Goal: Task Accomplishment & Management: Complete application form

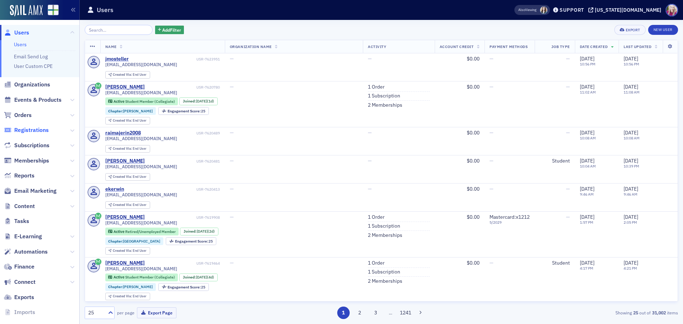
click at [31, 131] on span "Registrations" at bounding box center [31, 130] width 34 height 8
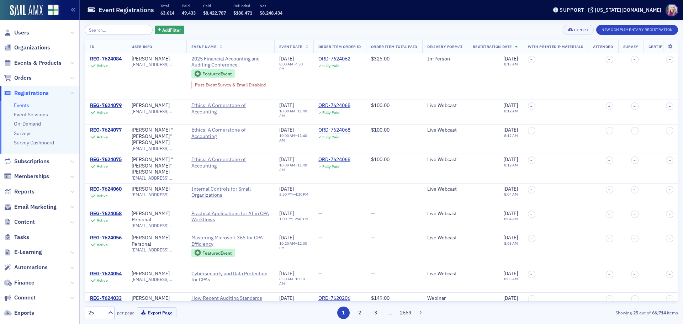
click at [106, 31] on input "search" at bounding box center [119, 30] width 68 height 10
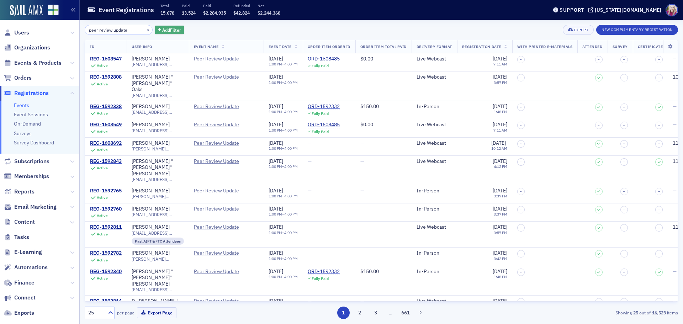
type input "peer review update"
click at [155, 31] on button "Add Filter" at bounding box center [169, 30] width 29 height 9
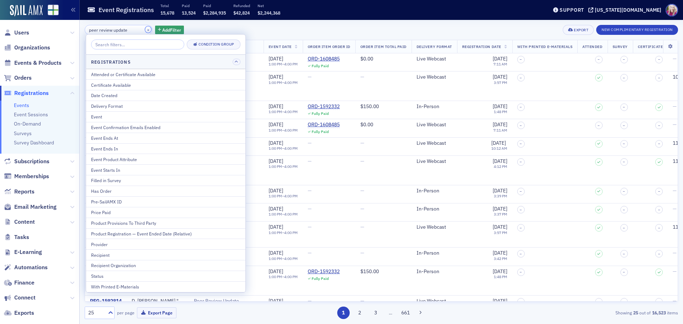
drag, startPoint x: 139, startPoint y: 31, endPoint x: 30, endPoint y: 68, distance: 115.3
click at [145, 30] on button "×" at bounding box center [148, 29] width 6 height 6
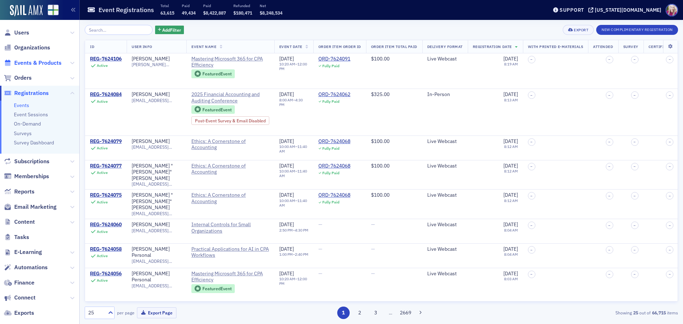
click at [30, 62] on span "Events & Products" at bounding box center [37, 63] width 47 height 8
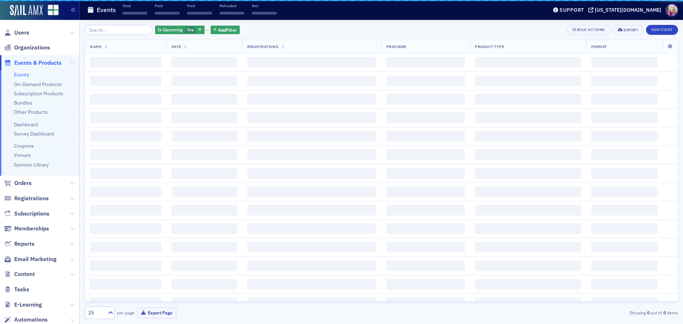
click at [108, 30] on input "search" at bounding box center [119, 30] width 68 height 10
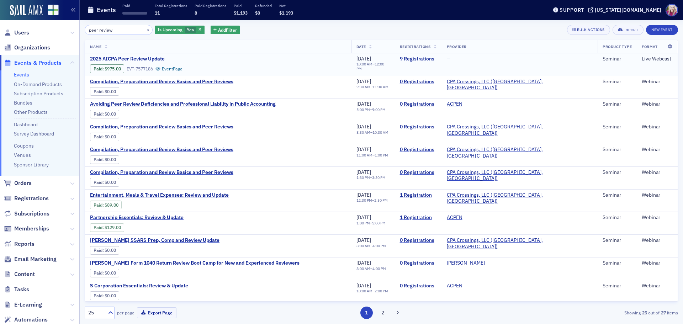
type input "peer review"
click at [134, 60] on span "2025 AICPA Peer Review Update" at bounding box center [149, 59] width 119 height 6
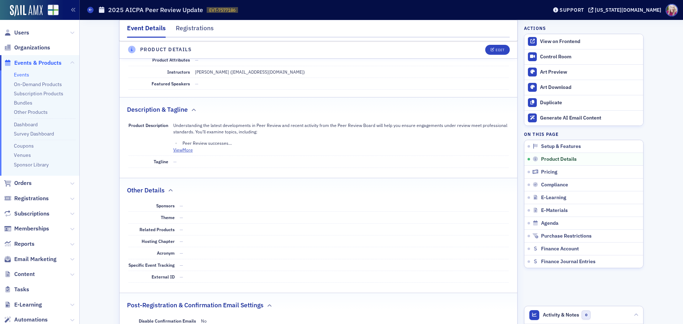
scroll to position [51, 0]
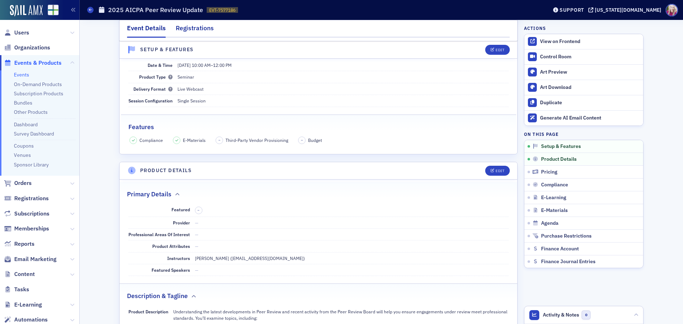
click at [189, 32] on div "Registrations" at bounding box center [195, 29] width 38 height 13
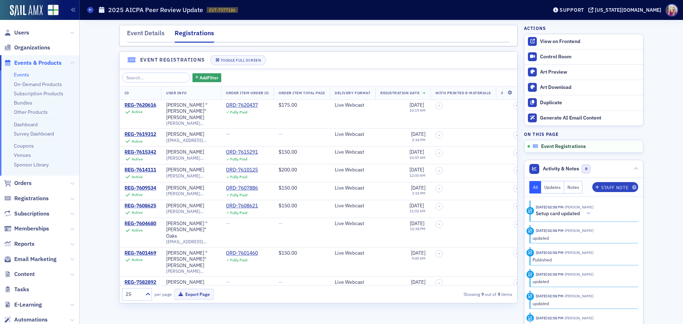
click at [560, 146] on span "Event Registrations" at bounding box center [563, 146] width 45 height 6
click at [153, 29] on div "Event Details" at bounding box center [146, 34] width 38 height 13
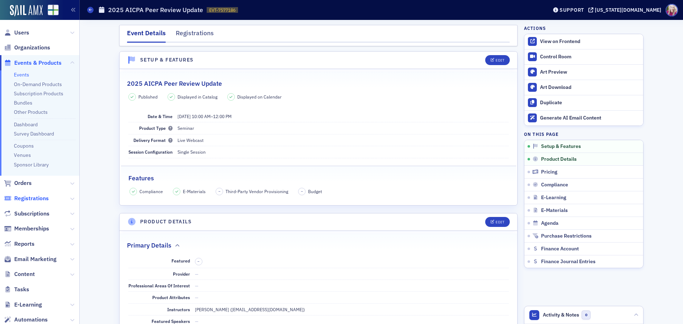
click at [17, 198] on span "Registrations" at bounding box center [31, 199] width 34 height 8
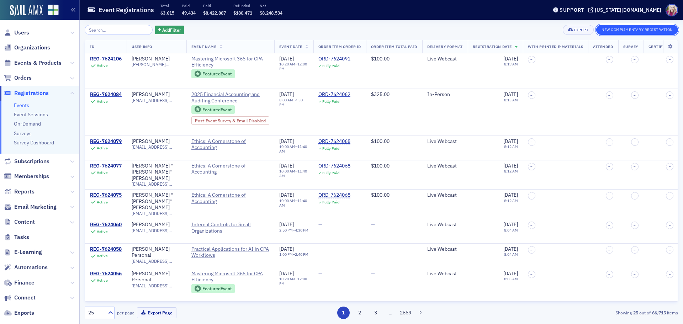
click at [623, 28] on button "New Complimentary Registration" at bounding box center [637, 30] width 82 height 10
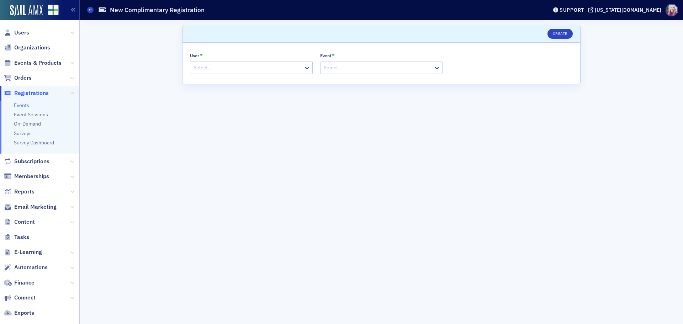
click at [215, 68] on div at bounding box center [248, 67] width 110 height 9
click at [201, 66] on div at bounding box center [248, 67] width 110 height 9
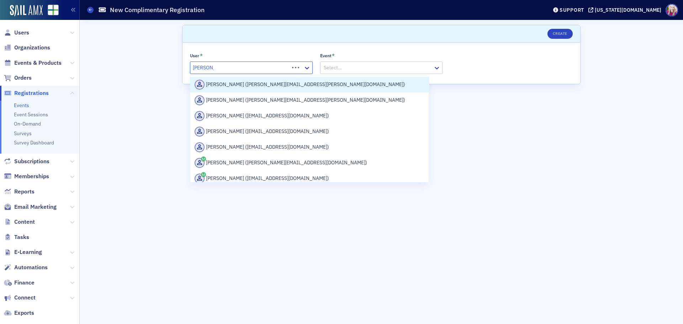
type input "karen wag"
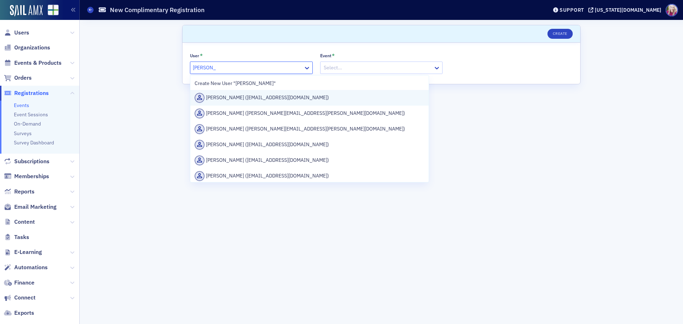
click at [272, 96] on div "Karen Wagner (kwagner@granthampoole.com)" at bounding box center [310, 98] width 230 height 10
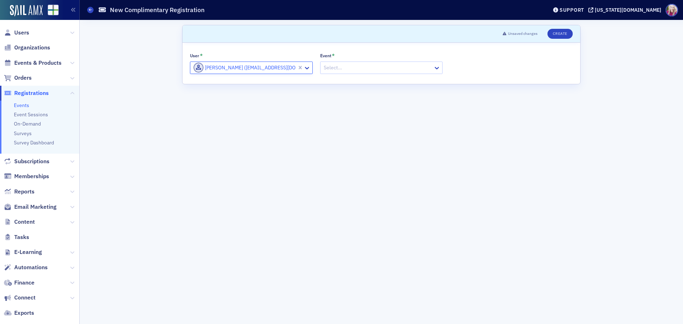
click at [348, 65] on div at bounding box center [378, 67] width 110 height 9
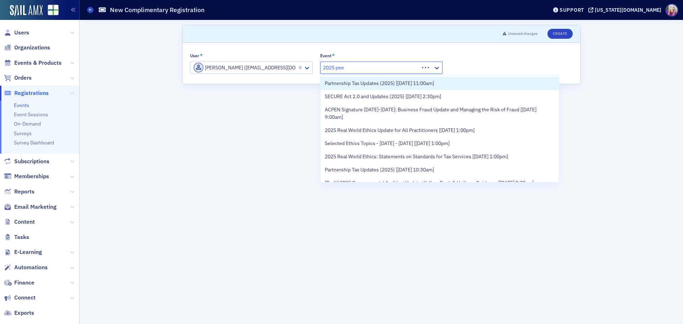
type input "2025 peer"
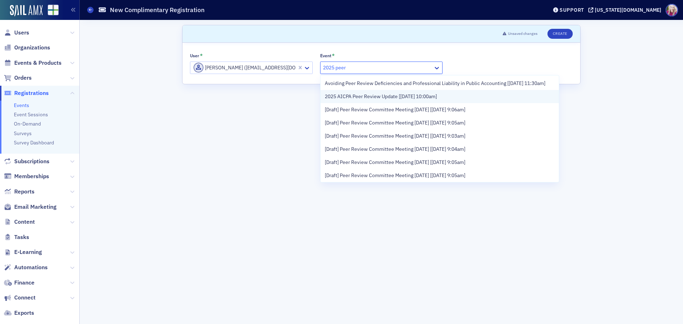
click at [384, 100] on span "2025 AICPA Peer Review Update [9/23/2025 10:00am]" at bounding box center [381, 96] width 112 height 7
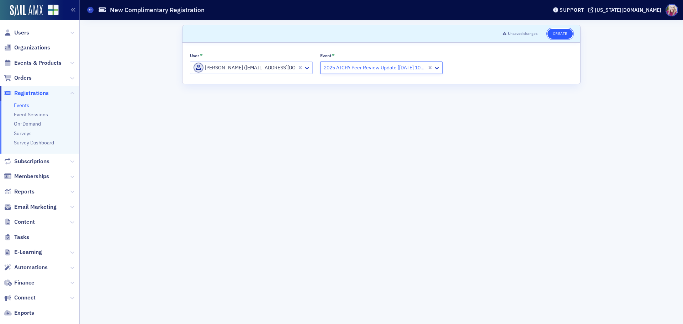
click at [563, 34] on button "Create" at bounding box center [559, 34] width 25 height 10
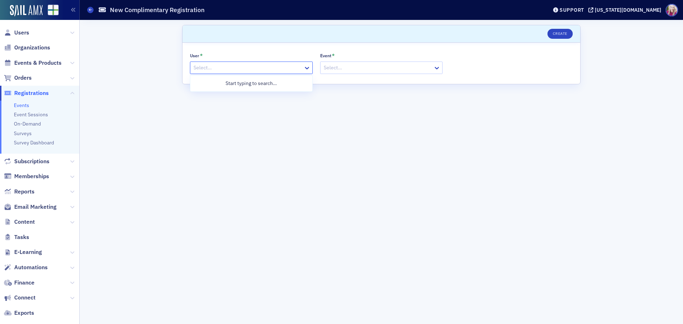
click at [249, 65] on div at bounding box center [248, 67] width 110 height 9
type input "pam rice"
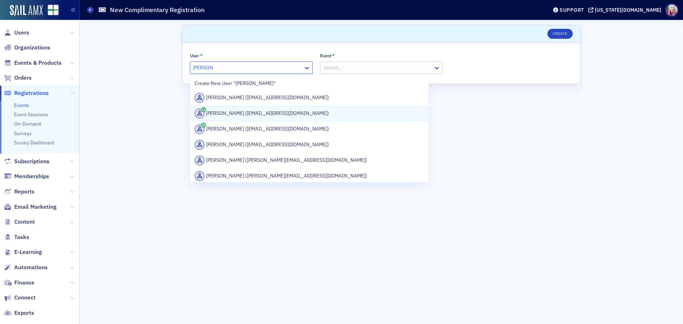
click at [249, 110] on div "Pamela Rice (price@wrscpa.com)" at bounding box center [310, 113] width 230 height 10
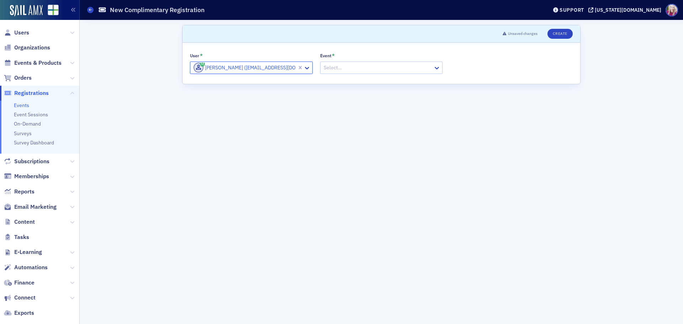
click at [346, 68] on div at bounding box center [378, 67] width 110 height 9
type input "2025 peer"
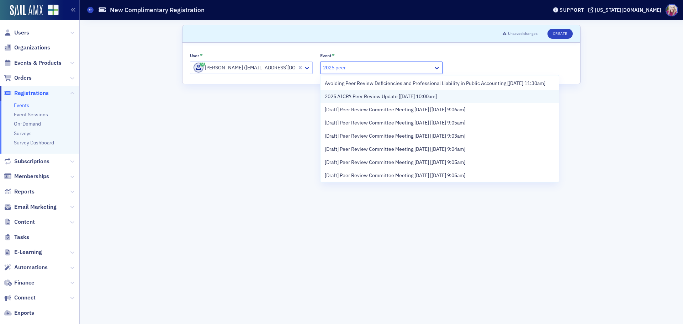
click at [380, 100] on span "2025 AICPA Peer Review Update [9/23/2025 10:00am]" at bounding box center [381, 96] width 112 height 7
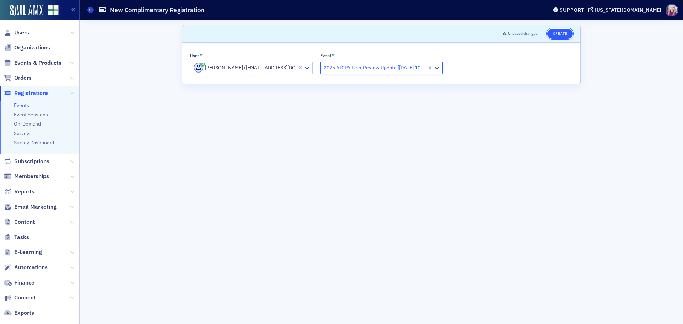
click at [560, 37] on button "Create" at bounding box center [559, 34] width 25 height 10
click at [231, 66] on div at bounding box center [248, 67] width 110 height 9
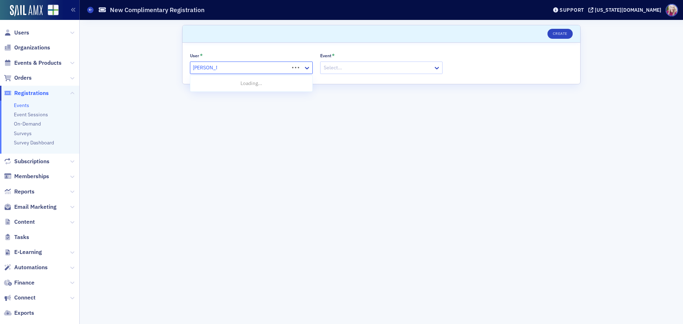
type input "dawn jones"
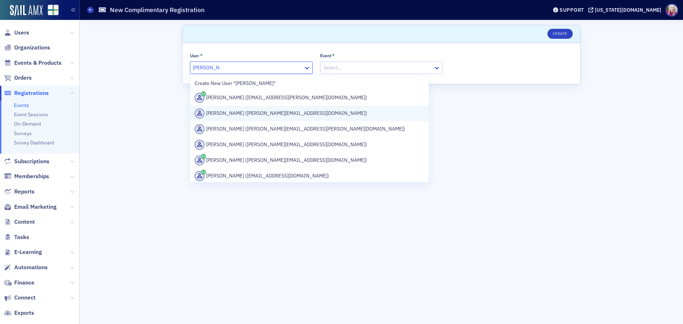
click at [229, 110] on div "Dawn Jones (dawn@tmhcpas.com)" at bounding box center [310, 113] width 230 height 10
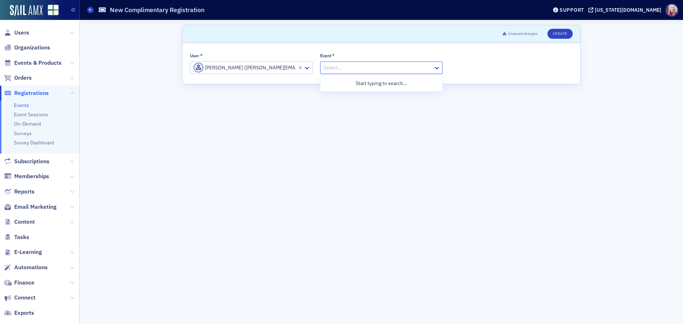
click at [371, 67] on div at bounding box center [378, 67] width 110 height 9
type input "2025 peer"
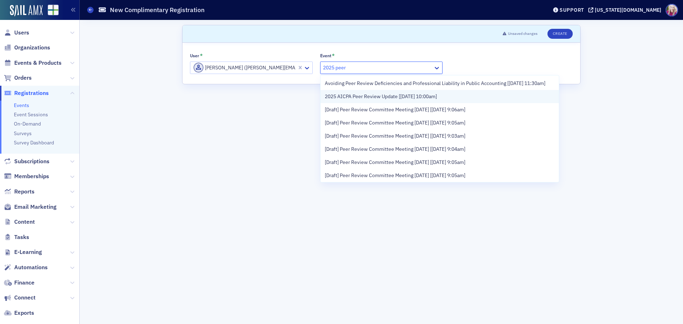
click at [378, 100] on span "2025 AICPA Peer Review Update [9/23/2025 10:00am]" at bounding box center [381, 96] width 112 height 7
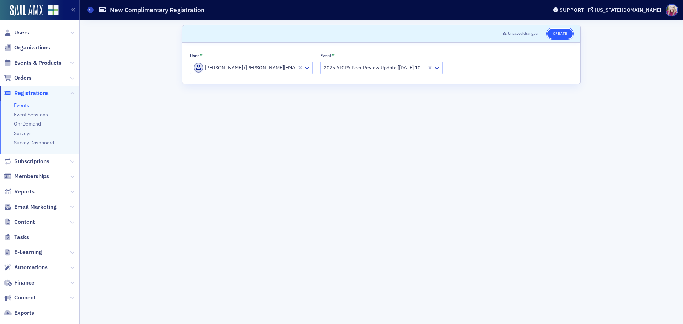
click at [557, 35] on button "Create" at bounding box center [559, 34] width 25 height 10
click at [227, 66] on div at bounding box center [248, 67] width 110 height 9
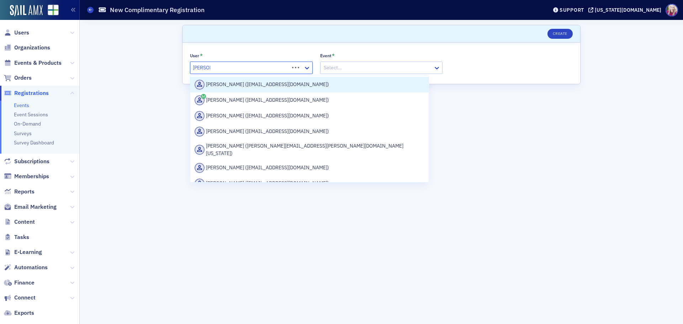
type input "pat smith"
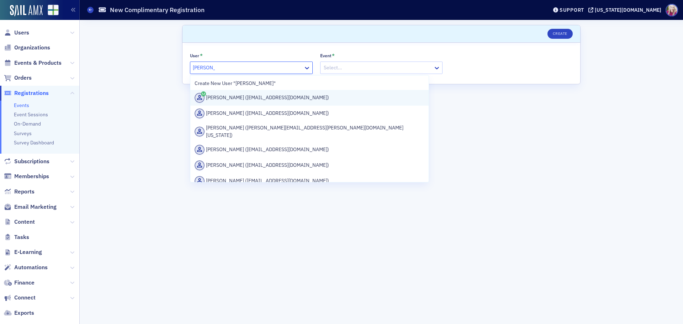
click at [246, 98] on div "Pat Smith (psmith@phsmithcpa.com)" at bounding box center [310, 98] width 230 height 10
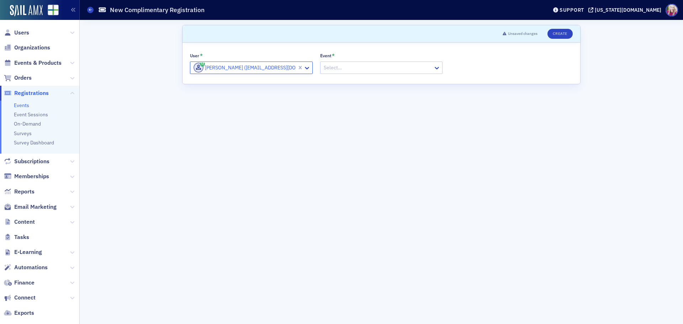
click at [356, 69] on div at bounding box center [378, 67] width 110 height 9
type input "peer review"
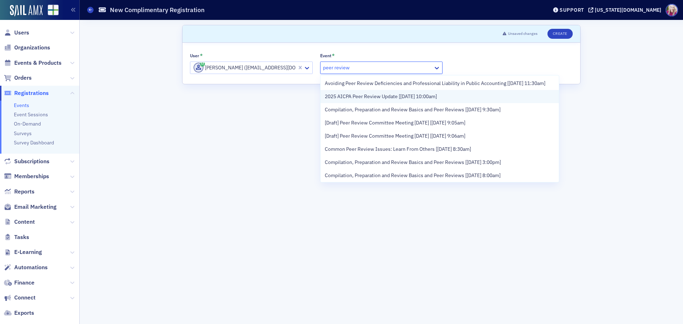
click at [365, 100] on span "2025 AICPA Peer Review Update [9/23/2025 10:00am]" at bounding box center [381, 96] width 112 height 7
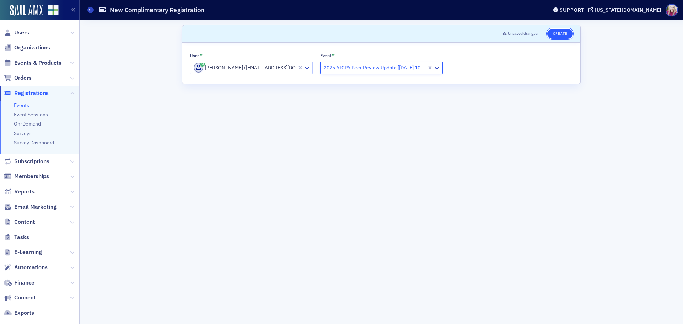
click at [559, 33] on button "Create" at bounding box center [559, 34] width 25 height 10
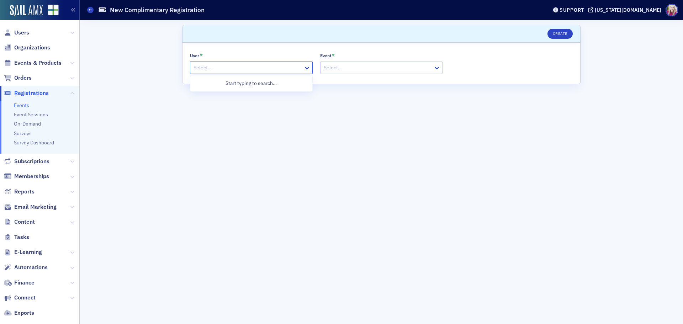
click at [266, 70] on div at bounding box center [248, 67] width 110 height 9
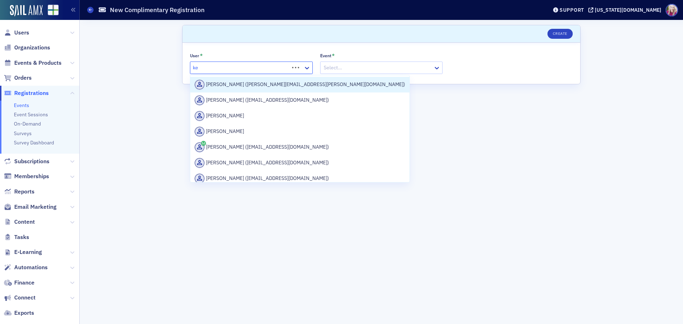
type input "k"
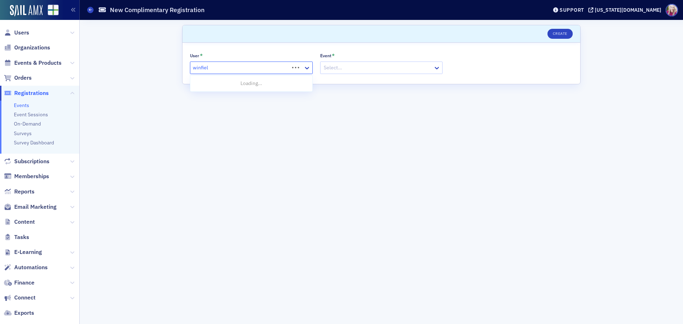
type input "winfield"
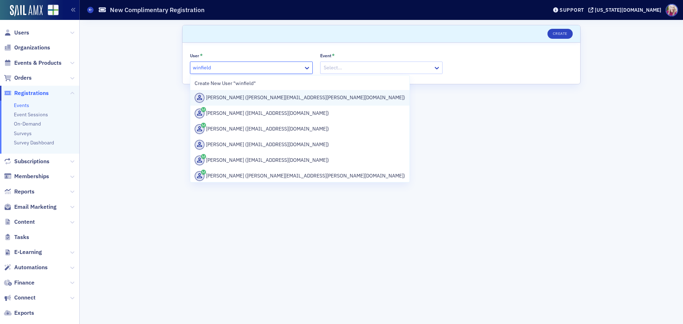
click at [270, 98] on div "Samuel Winfield (keith.winfield@wws.cpa)" at bounding box center [300, 98] width 211 height 10
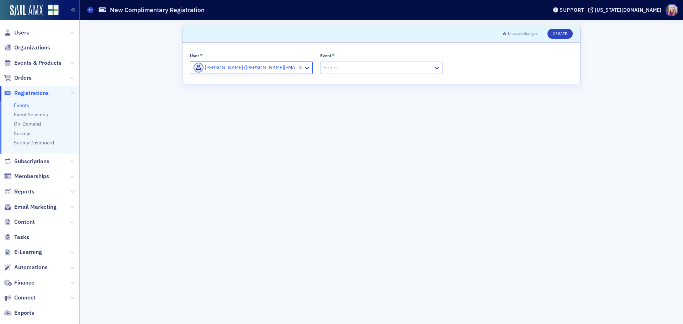
click at [351, 70] on div at bounding box center [378, 67] width 110 height 9
type input "2025 peer"
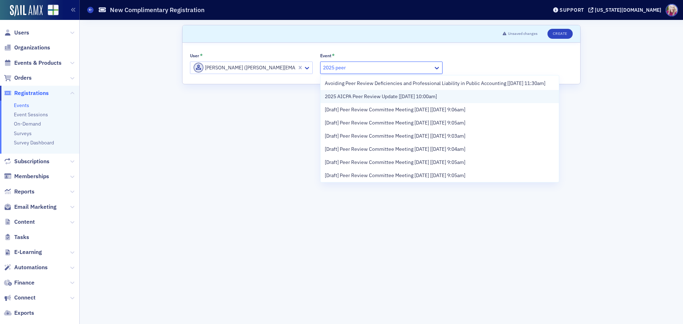
click at [405, 100] on span "2025 AICPA Peer Review Update [9/23/2025 10:00am]" at bounding box center [381, 96] width 112 height 7
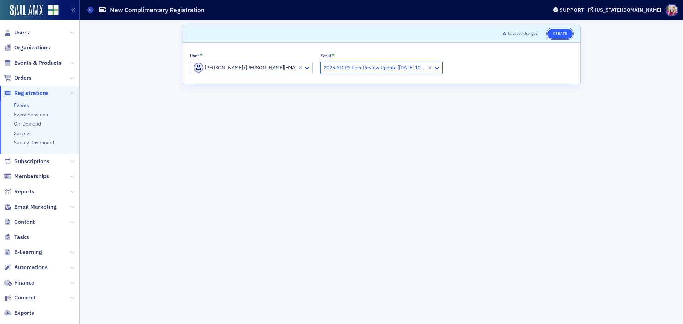
click at [562, 33] on button "Create" at bounding box center [559, 34] width 25 height 10
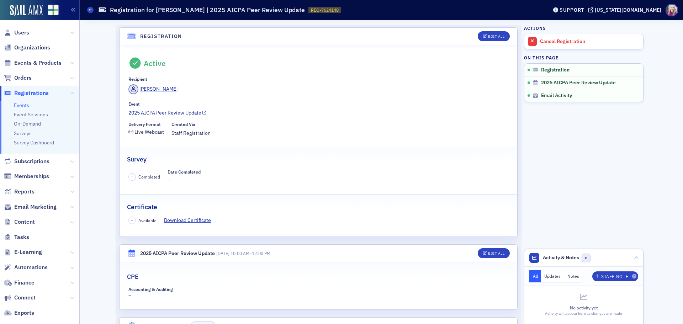
click at [177, 112] on link "2025 AICPA Peer Review Update" at bounding box center [318, 112] width 380 height 7
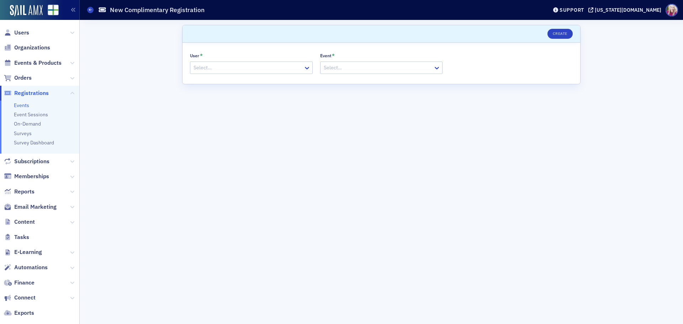
click at [248, 70] on div at bounding box center [248, 67] width 110 height 9
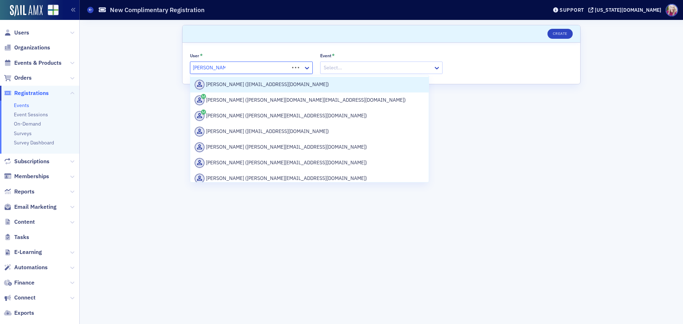
type input "nathan cummins"
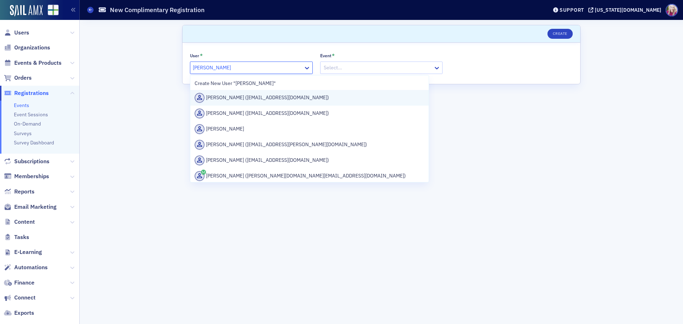
drag, startPoint x: 256, startPoint y: 100, endPoint x: 294, endPoint y: 87, distance: 39.6
click at [257, 99] on div "Nathan Cummins (ncummins@maycpa.com)" at bounding box center [310, 98] width 230 height 10
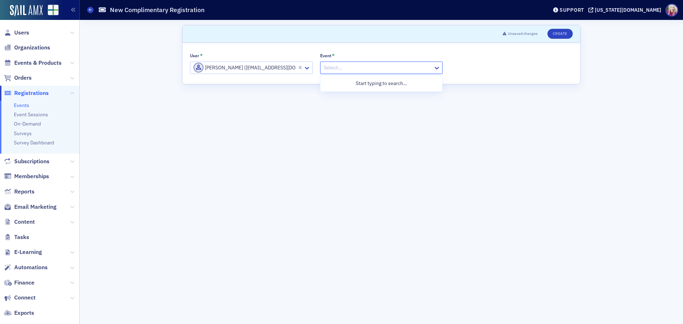
click at [365, 73] on div "Select…" at bounding box center [381, 68] width 123 height 12
type input "2025 peer"
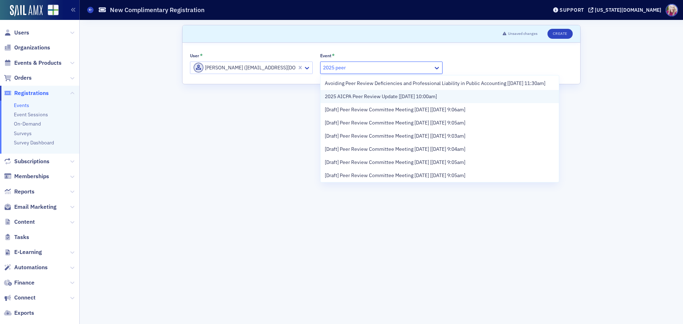
click at [384, 100] on span "2025 AICPA Peer Review Update [9/23/2025 10:00am]" at bounding box center [381, 96] width 112 height 7
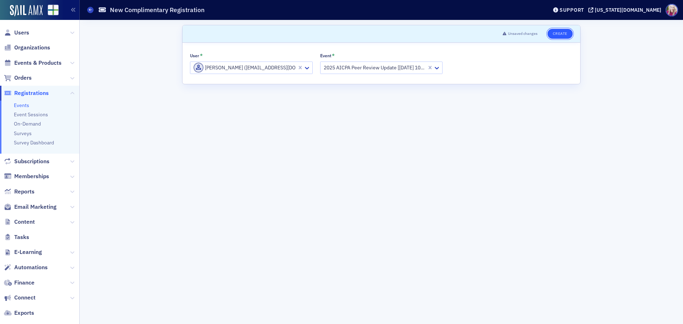
click at [557, 35] on button "Create" at bounding box center [559, 34] width 25 height 10
click at [287, 67] on div at bounding box center [248, 67] width 110 height 9
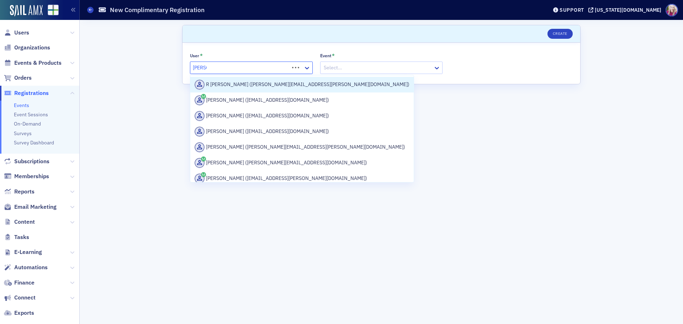
type input "ron me"
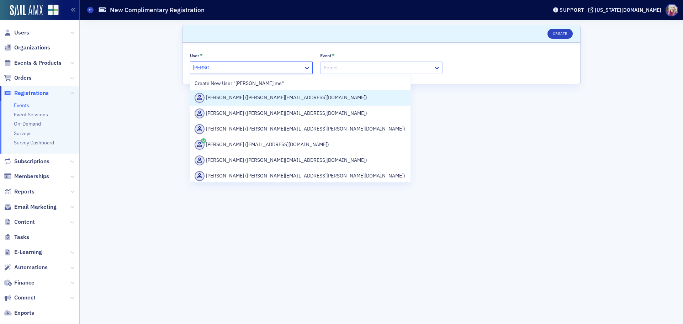
click at [265, 96] on div "Ron Meyers (meyers@rascowinter.com)" at bounding box center [301, 98] width 212 height 10
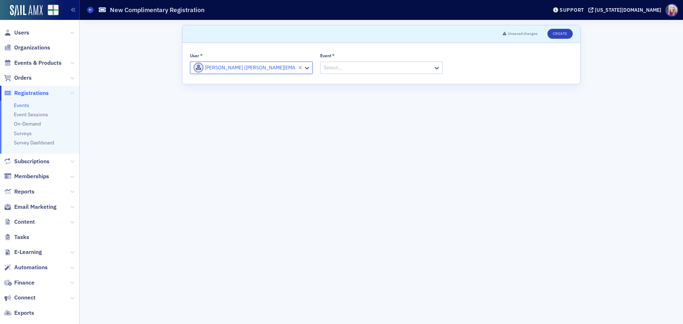
click at [356, 66] on div at bounding box center [378, 67] width 110 height 9
type input "2025 peer"
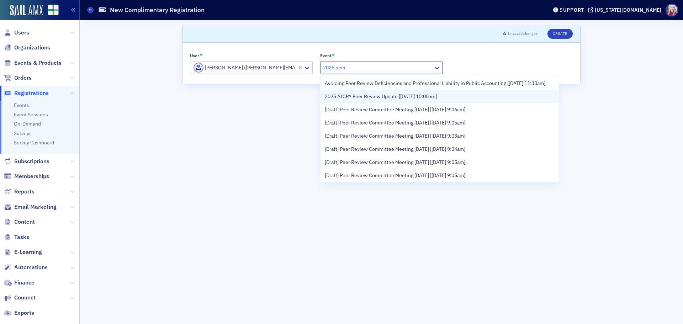
click at [387, 100] on span "2025 AICPA Peer Review Update [9/23/2025 10:00am]" at bounding box center [381, 96] width 112 height 7
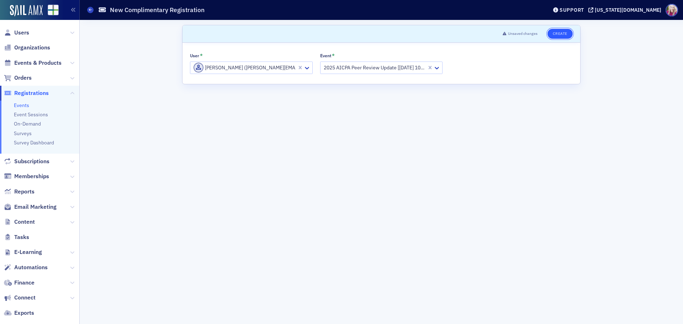
click at [559, 33] on button "Create" at bounding box center [559, 34] width 25 height 10
click at [221, 68] on div at bounding box center [248, 67] width 110 height 9
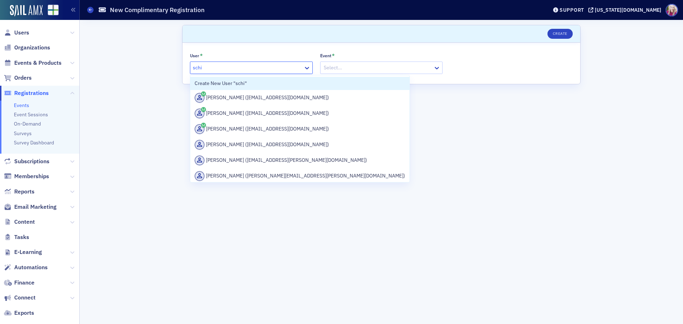
type input "schic"
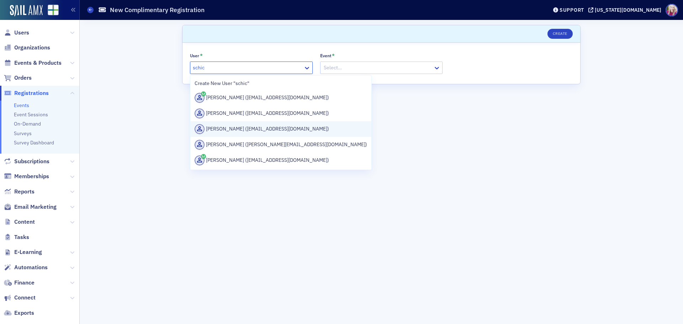
click at [258, 127] on div "Robert Schichtl (gschichtl@landmarkcpas.com)" at bounding box center [281, 129] width 172 height 10
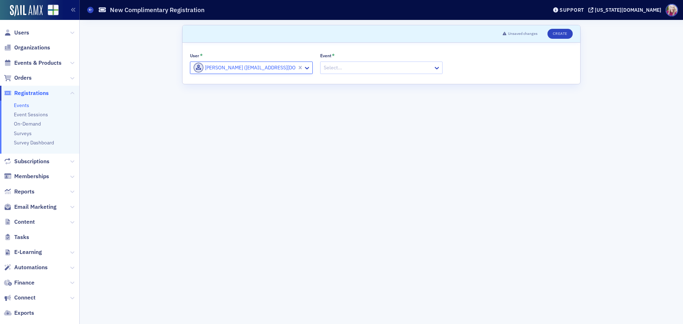
click at [365, 69] on div at bounding box center [378, 67] width 110 height 9
type input "2025 peer"
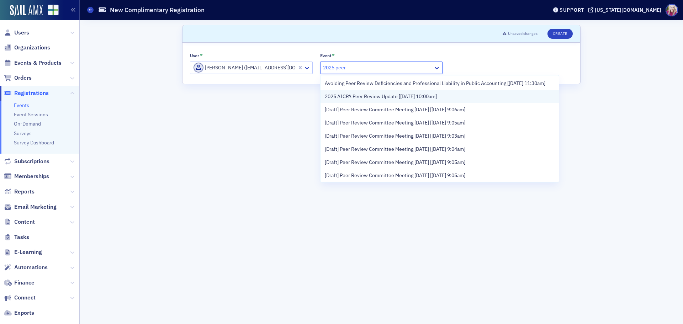
click at [365, 100] on span "2025 AICPA Peer Review Update [9/23/2025 10:00am]" at bounding box center [381, 96] width 112 height 7
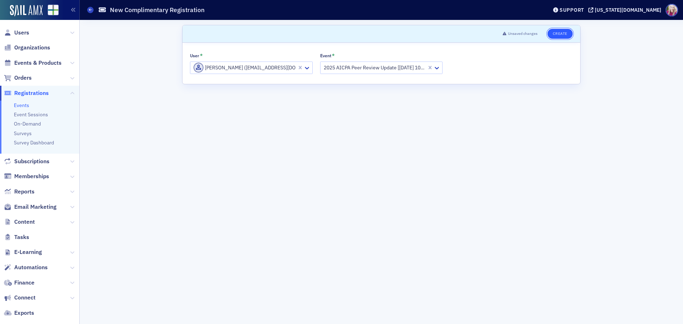
click at [561, 34] on button "Create" at bounding box center [559, 34] width 25 height 10
click at [228, 69] on div at bounding box center [248, 67] width 110 height 9
click at [199, 68] on div at bounding box center [248, 67] width 110 height 9
type input "clynt hart"
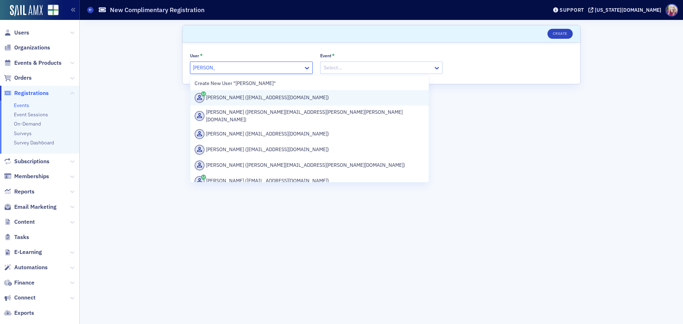
click at [245, 99] on div "Clynt Hart (clynthart@yahoo.com)" at bounding box center [310, 98] width 230 height 10
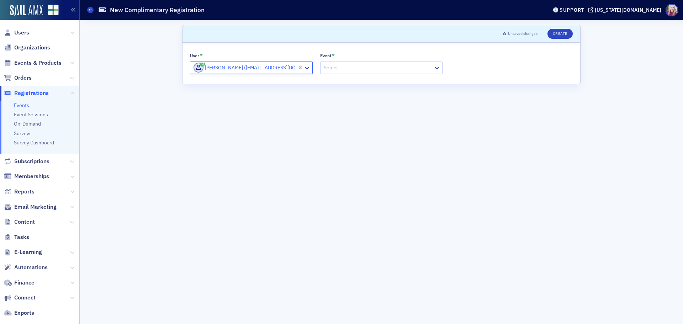
click at [363, 66] on div at bounding box center [378, 67] width 110 height 9
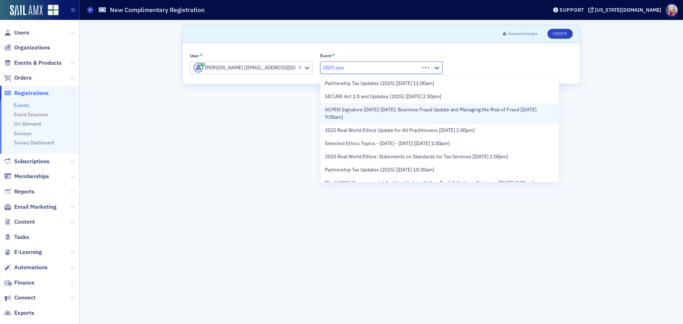
type input "2025 peer"
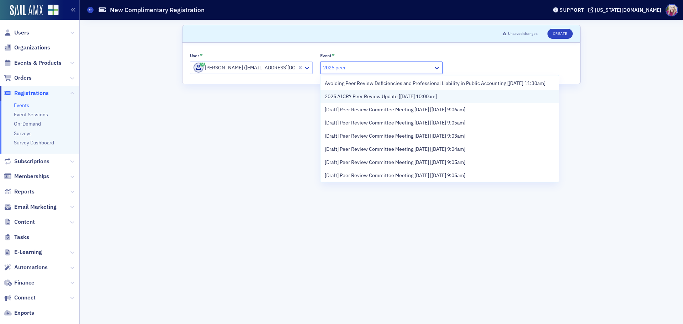
click at [380, 100] on span "2025 AICPA Peer Review Update [9/23/2025 10:00am]" at bounding box center [381, 96] width 112 height 7
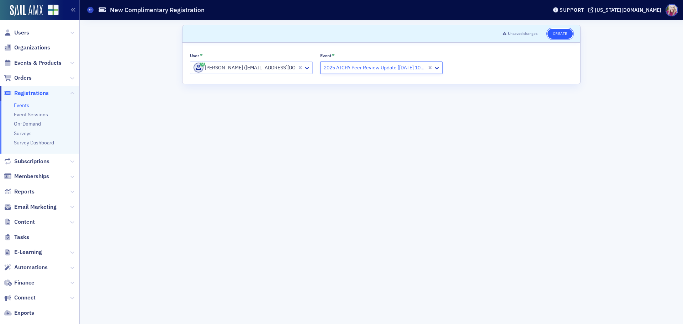
click at [559, 34] on button "Create" at bounding box center [559, 34] width 25 height 10
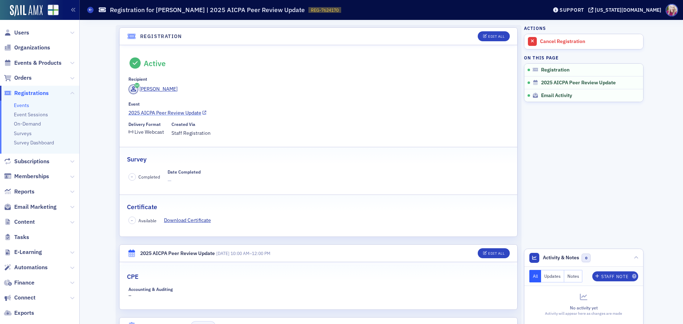
click at [174, 115] on link "2025 AICPA Peer Review Update" at bounding box center [318, 112] width 380 height 7
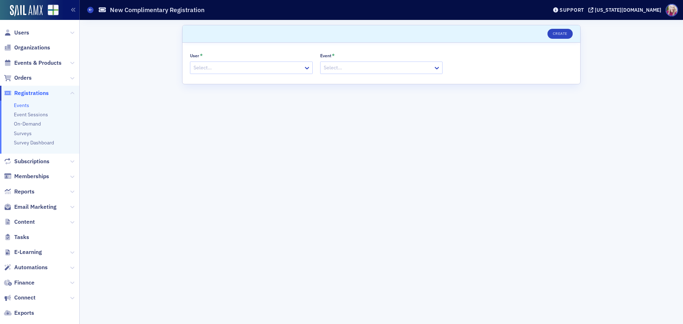
click at [245, 69] on div at bounding box center [248, 67] width 110 height 9
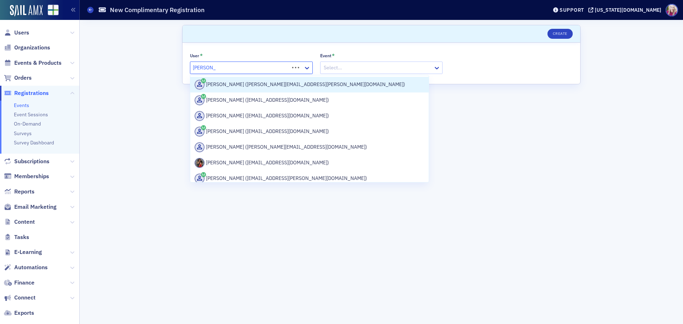
type input "gina moran"
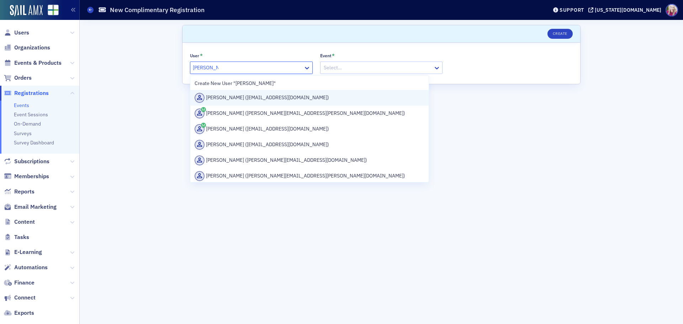
click at [261, 95] on div "Gina Moran (gmoran@hcjcpa.com)" at bounding box center [310, 98] width 230 height 10
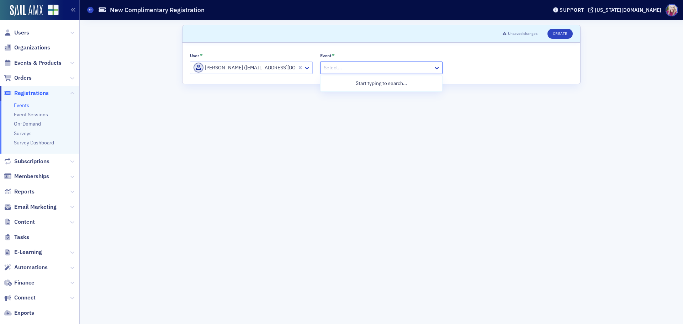
click at [351, 66] on div at bounding box center [378, 67] width 110 height 9
type input "2025 pee"
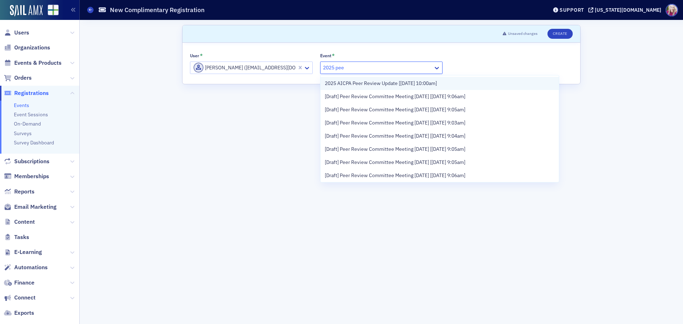
click at [369, 83] on span "2025 AICPA Peer Review Update [9/23/2025 10:00am]" at bounding box center [381, 83] width 112 height 7
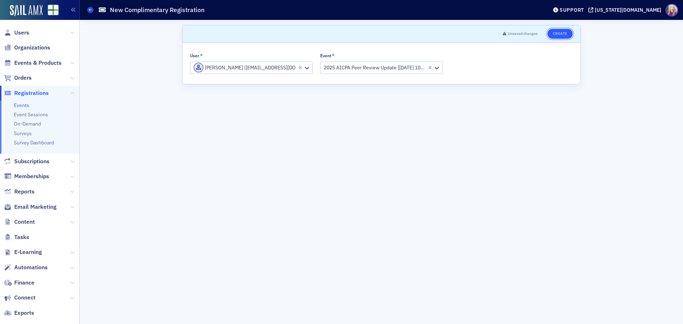
click at [568, 33] on button "Create" at bounding box center [559, 34] width 25 height 10
click at [203, 67] on div at bounding box center [248, 67] width 110 height 9
type input "mike gladney"
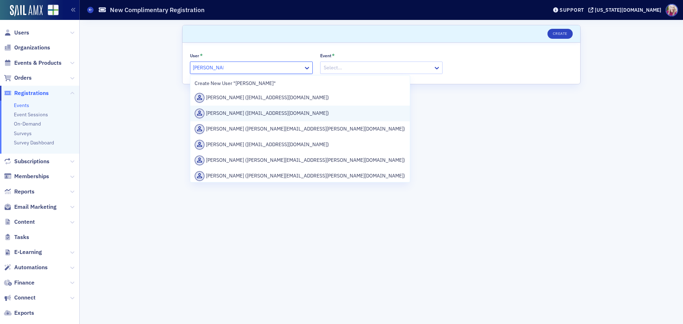
click at [259, 113] on div "Mike Gladney (mgladney@bmss.com)" at bounding box center [300, 113] width 211 height 10
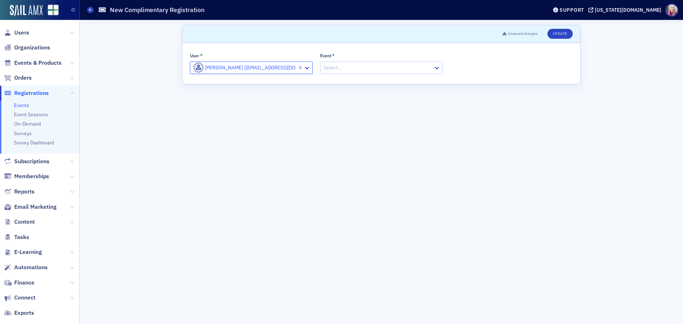
click at [345, 68] on div at bounding box center [378, 67] width 110 height 9
type input "2025 peer"
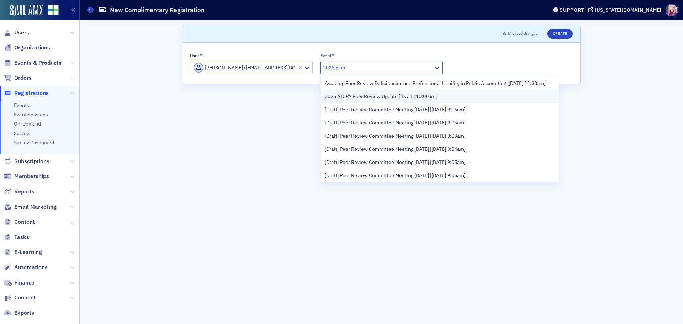
click at [373, 100] on span "2025 AICPA Peer Review Update [9/23/2025 10:00am]" at bounding box center [381, 96] width 112 height 7
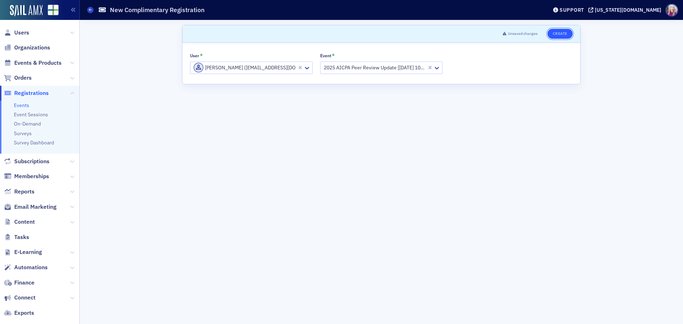
click at [558, 30] on button "Create" at bounding box center [559, 34] width 25 height 10
click at [207, 68] on div at bounding box center [248, 67] width 110 height 9
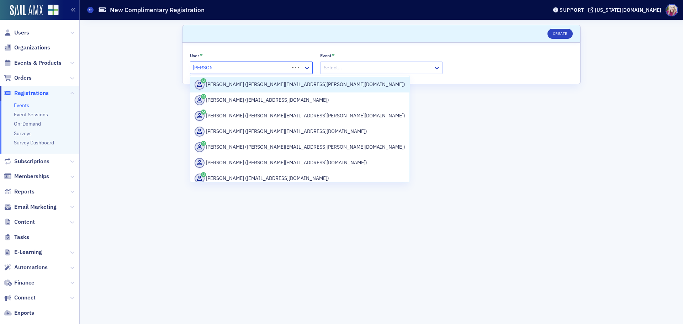
type input "marty lee"
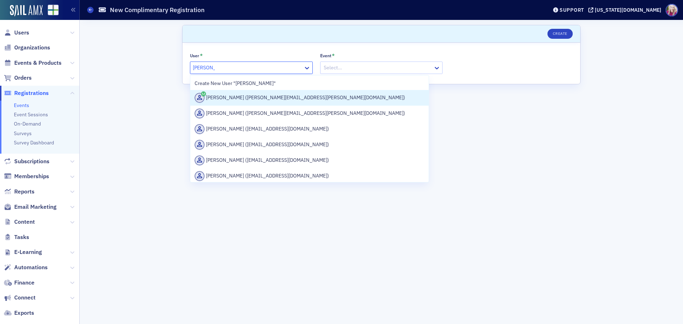
click at [245, 95] on div "Marty Lee (marty.lee@jacksonthornton.com)" at bounding box center [310, 98] width 230 height 10
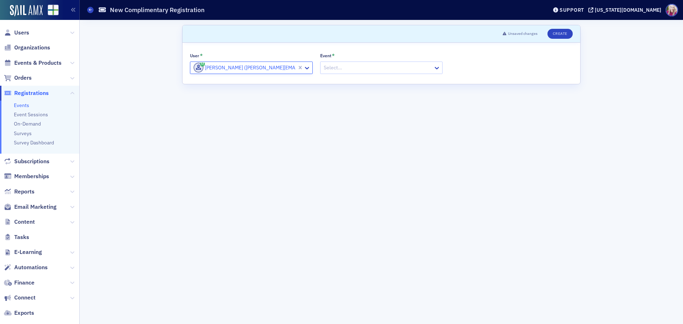
click at [330, 71] on div at bounding box center [378, 67] width 110 height 9
type input "2025 peer review"
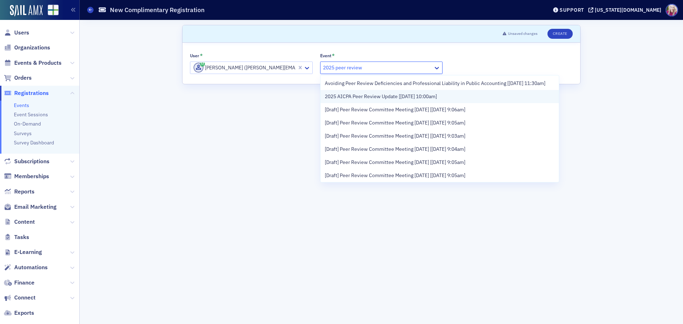
click at [385, 100] on span "2025 AICPA Peer Review Update [9/23/2025 10:00am]" at bounding box center [381, 96] width 112 height 7
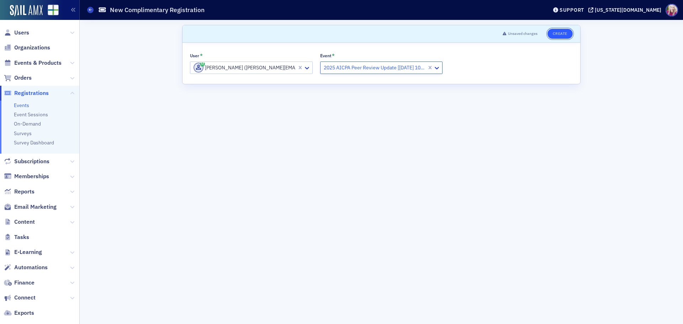
click at [556, 31] on button "Create" at bounding box center [559, 34] width 25 height 10
click at [206, 69] on div at bounding box center [248, 67] width 110 height 9
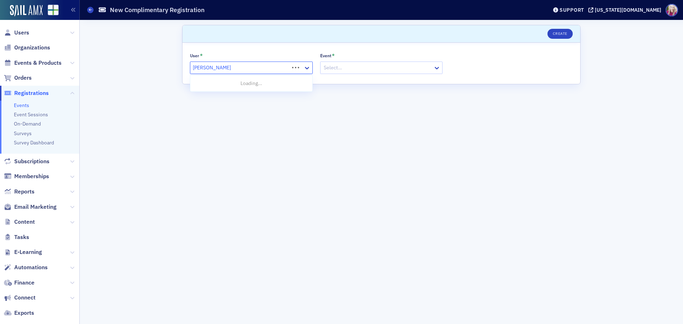
type input "kerry weatherford"
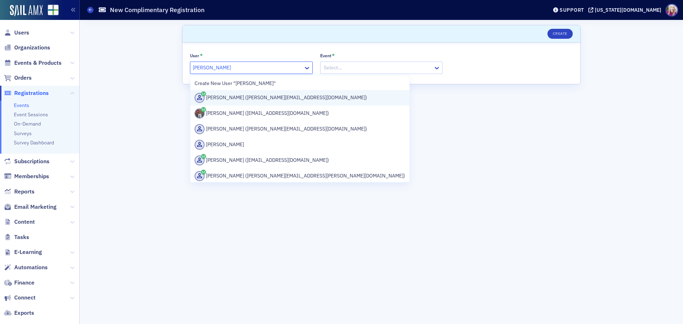
click at [258, 97] on div "Kerry Weatherford (kerry@smithdukes.com)" at bounding box center [300, 98] width 211 height 10
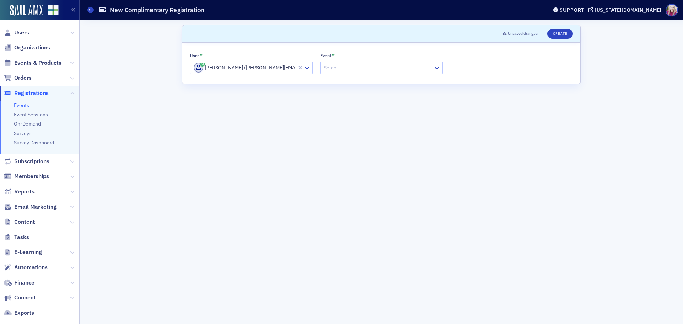
click at [323, 59] on label "Event *" at bounding box center [327, 56] width 15 height 6
click at [323, 64] on input "Event *" at bounding box center [323, 67] width 1 height 7
click at [331, 65] on div at bounding box center [378, 67] width 110 height 9
type input "peer review"
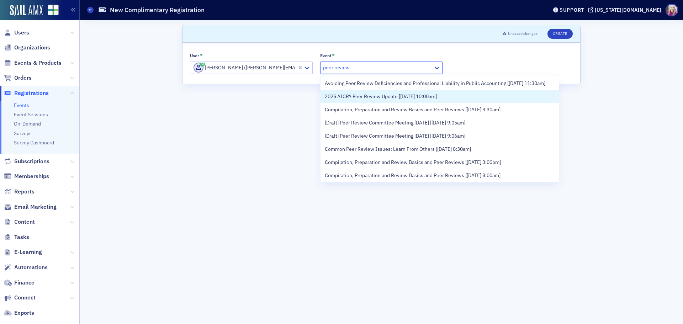
click at [356, 100] on span "2025 AICPA Peer Review Update [9/23/2025 10:00am]" at bounding box center [381, 96] width 112 height 7
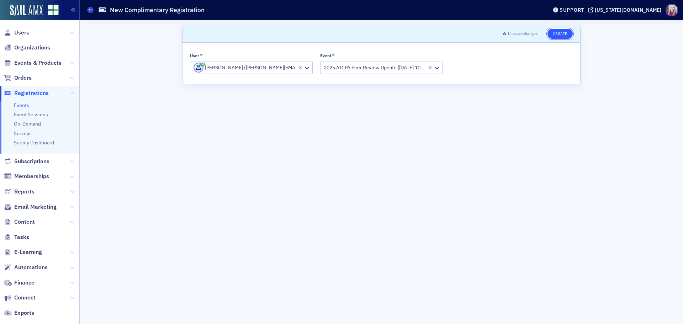
click at [558, 35] on button "Create" at bounding box center [559, 34] width 25 height 10
click at [267, 69] on div at bounding box center [248, 67] width 110 height 9
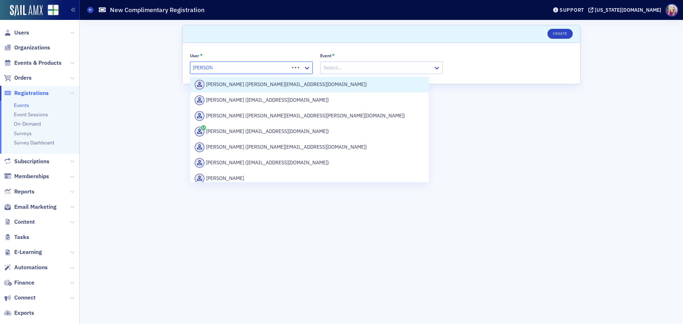
type input "gary beck"
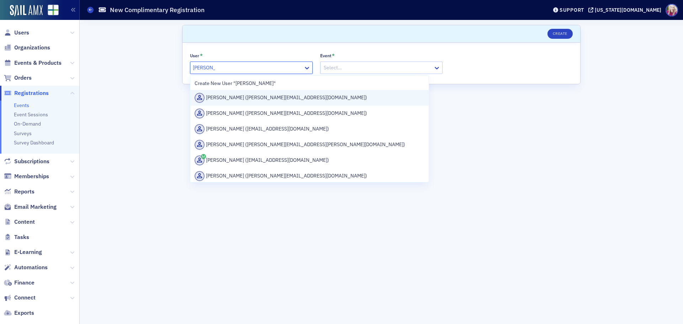
click at [261, 95] on div "Gary Beckwith (gary@beckwithcpas.com)" at bounding box center [310, 98] width 230 height 10
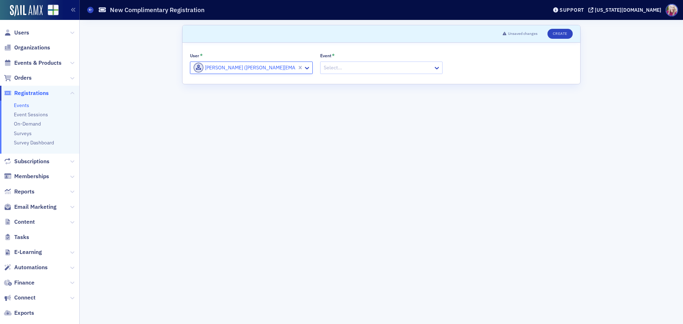
click at [328, 69] on div at bounding box center [378, 67] width 110 height 9
type input "2025 peer re"
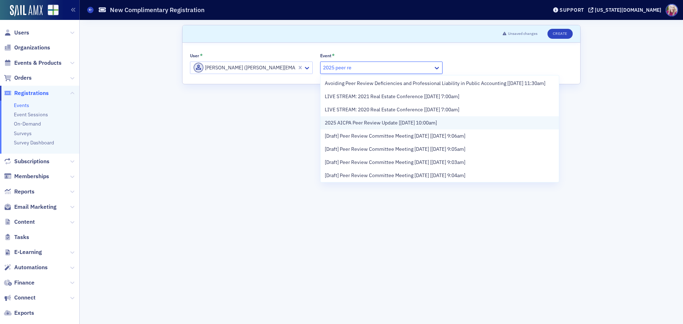
click at [389, 127] on span "2025 AICPA Peer Review Update [9/23/2025 10:00am]" at bounding box center [381, 122] width 112 height 7
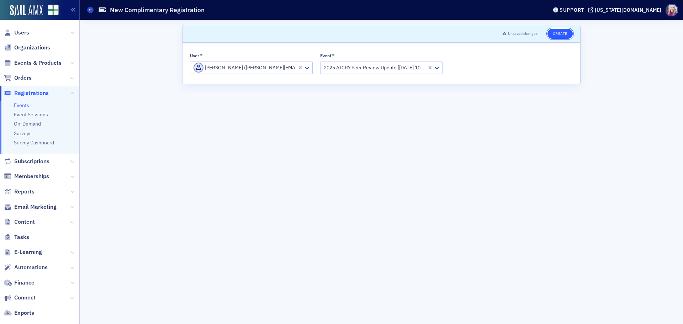
click at [560, 36] on button "Create" at bounding box center [559, 34] width 25 height 10
click at [214, 67] on div at bounding box center [248, 67] width 110 height 9
type input "meg hampt"
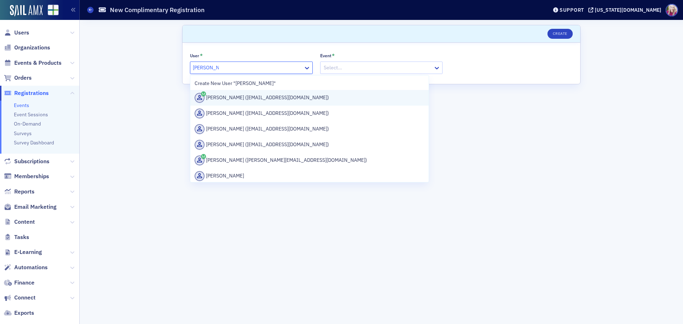
click at [262, 99] on div "Meg Hampton (mhampton@anglincpa.com)" at bounding box center [310, 98] width 230 height 10
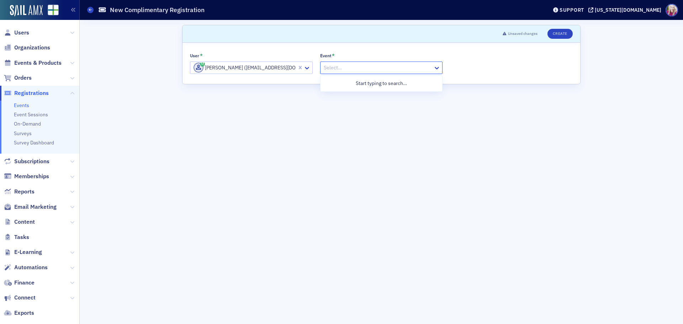
click at [358, 69] on div at bounding box center [378, 67] width 110 height 9
type input "2025 peer review"
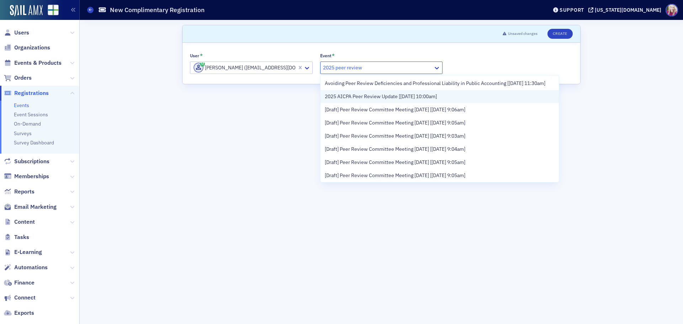
click at [375, 100] on span "2025 AICPA Peer Review Update [9/23/2025 10:00am]" at bounding box center [381, 96] width 112 height 7
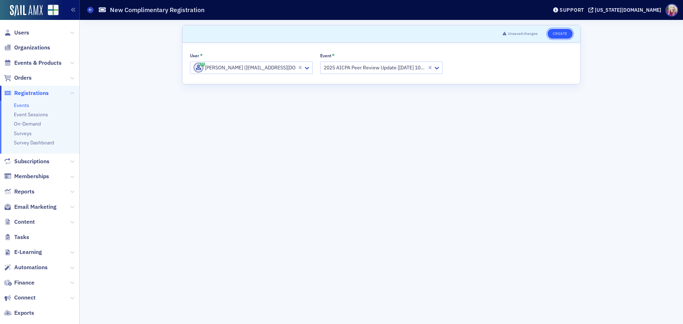
click at [558, 34] on button "Create" at bounding box center [559, 34] width 25 height 10
click at [236, 67] on div at bounding box center [248, 67] width 110 height 9
type input "robin scott"
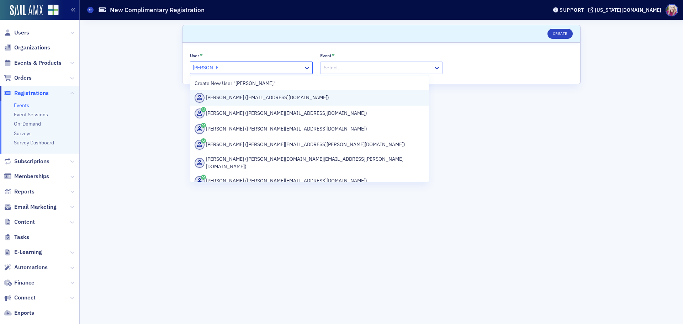
click at [258, 96] on div "Robin Scott (rscott@landmarkcpas.com)" at bounding box center [310, 98] width 230 height 10
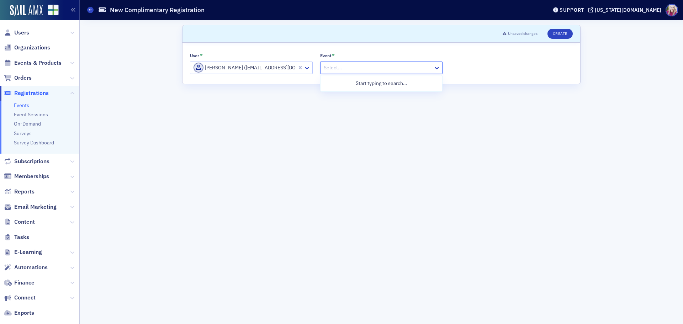
click at [333, 66] on div at bounding box center [378, 67] width 110 height 9
type input "2025 peer review"
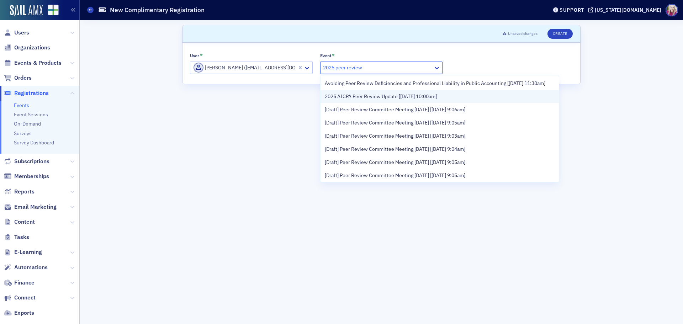
click at [383, 100] on span "2025 AICPA Peer Review Update [9/23/2025 10:00am]" at bounding box center [381, 96] width 112 height 7
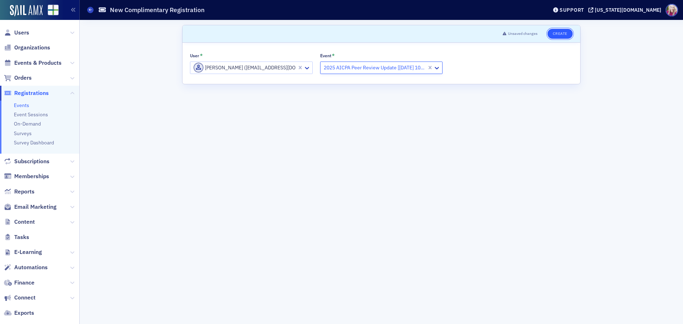
click at [569, 30] on button "Create" at bounding box center [559, 34] width 25 height 10
click at [215, 74] on div "User * Select… Event * Select…" at bounding box center [381, 63] width 398 height 41
click at [217, 70] on div at bounding box center [248, 67] width 110 height 9
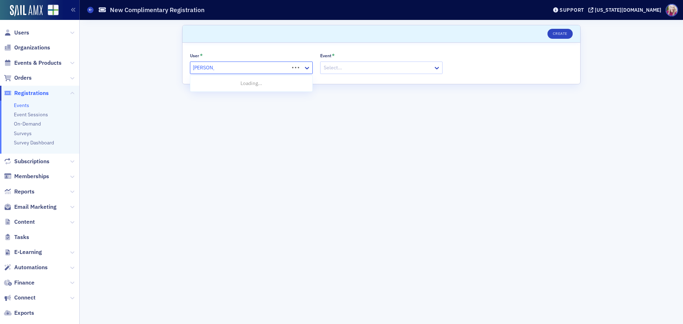
type input "karl goodm"
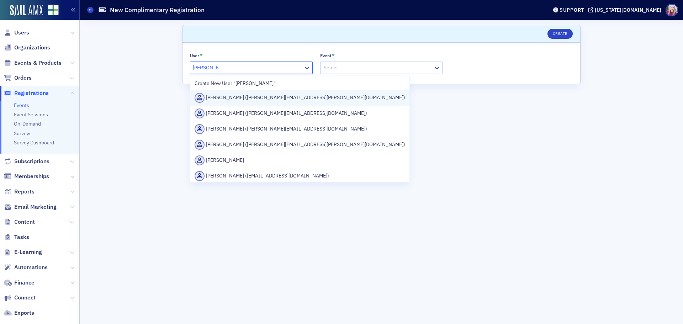
click at [249, 101] on div "Karl Goodman (karl.goodman@bridgerscpas.com)" at bounding box center [300, 98] width 211 height 10
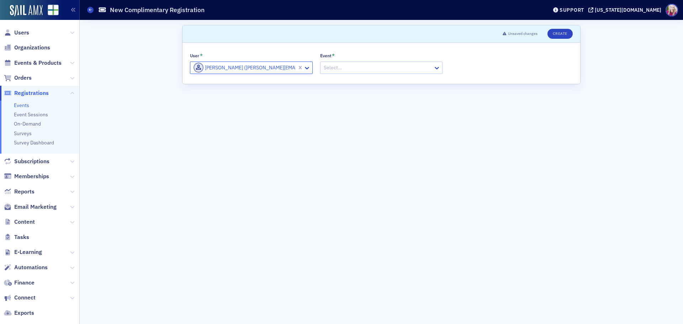
click at [357, 69] on div at bounding box center [378, 67] width 110 height 9
type input "2025 peer review"
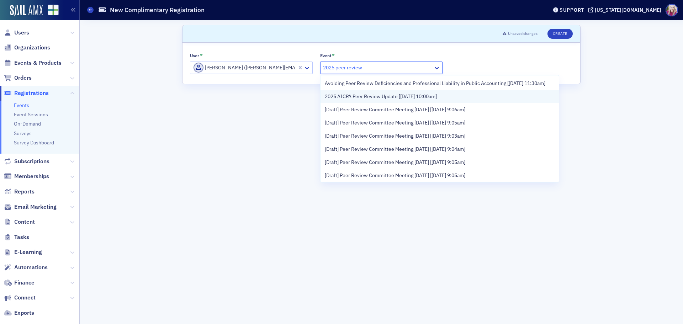
click at [364, 100] on span "2025 AICPA Peer Review Update [9/23/2025 10:00am]" at bounding box center [381, 96] width 112 height 7
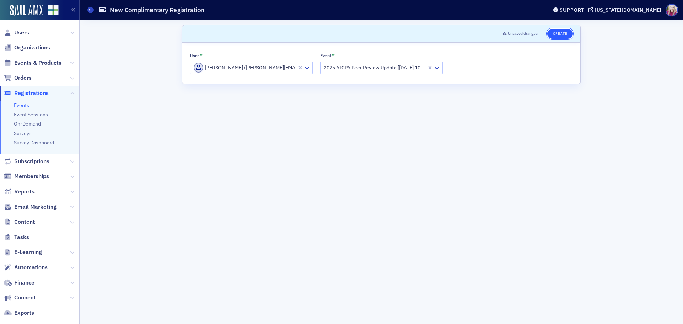
click at [559, 31] on button "Create" at bounding box center [559, 34] width 25 height 10
click at [279, 67] on div at bounding box center [248, 67] width 110 height 9
type input "jeff chandler"
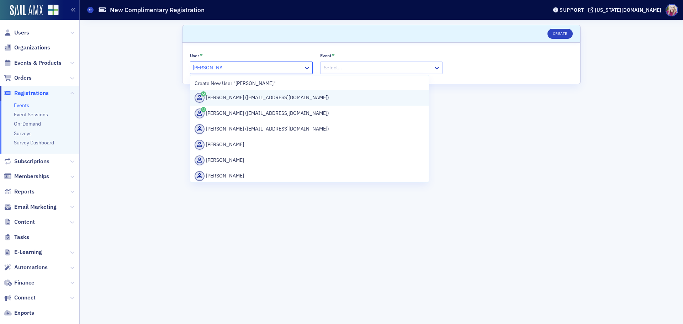
click at [244, 99] on div "Jeff Chandler (jdc@borlandcpa.com)" at bounding box center [310, 98] width 230 height 10
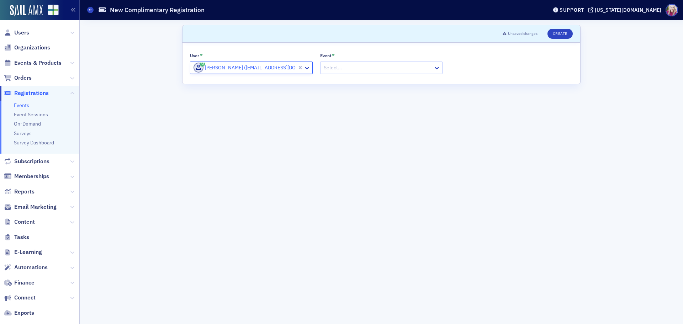
click at [340, 65] on div at bounding box center [378, 67] width 110 height 9
type input "2025 peer review"
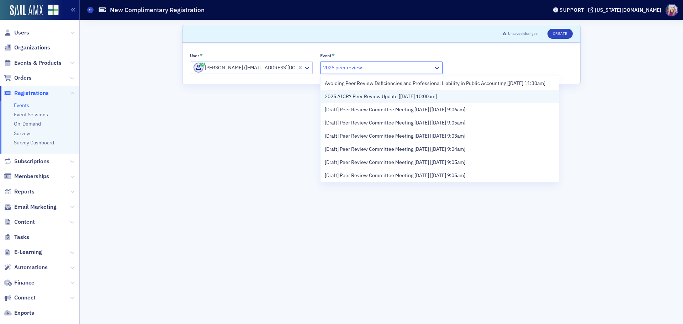
click at [364, 100] on span "2025 AICPA Peer Review Update [9/23/2025 10:00am]" at bounding box center [381, 96] width 112 height 7
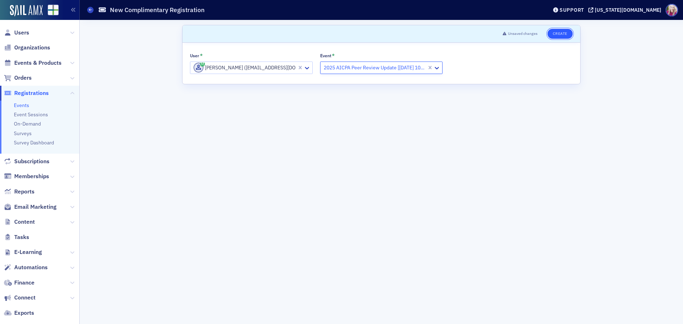
click at [562, 34] on button "Create" at bounding box center [559, 34] width 25 height 10
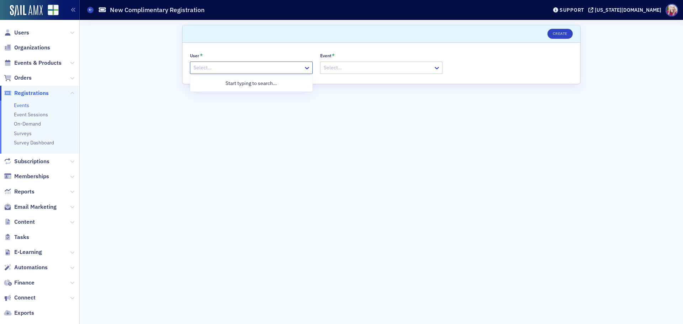
click at [228, 70] on div at bounding box center [248, 67] width 110 height 9
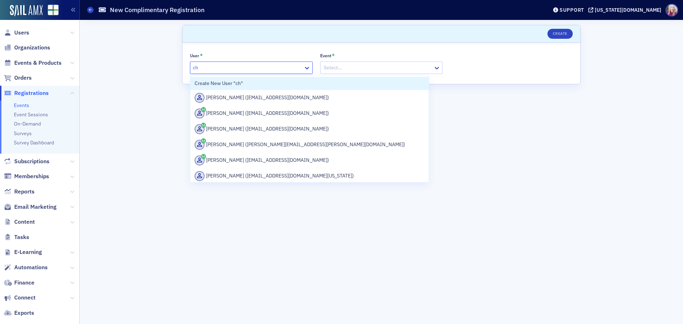
type input "c"
type input "cathy sloc"
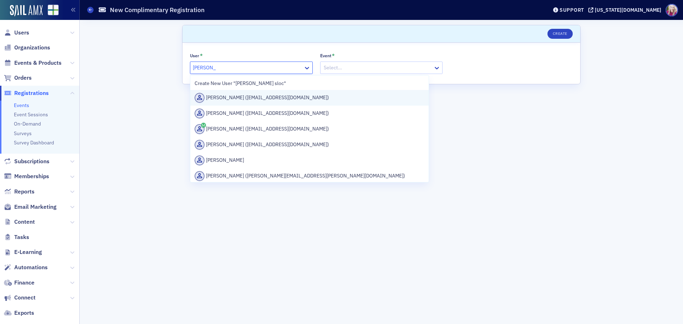
drag, startPoint x: 254, startPoint y: 95, endPoint x: 299, endPoint y: 89, distance: 46.0
click at [254, 95] on div "Cathy Slocum (cslocum@crpcpa.com)" at bounding box center [310, 98] width 230 height 10
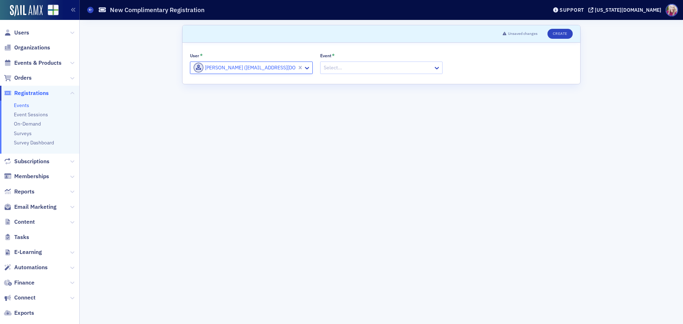
click at [348, 66] on div at bounding box center [378, 67] width 110 height 9
type input "2025 peer review"
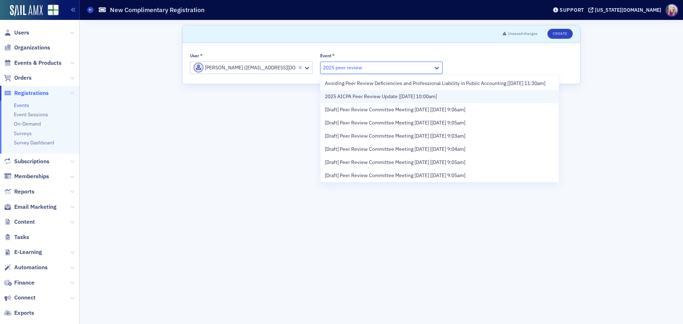
click at [381, 100] on span "2025 AICPA Peer Review Update [9/23/2025 10:00am]" at bounding box center [381, 96] width 112 height 7
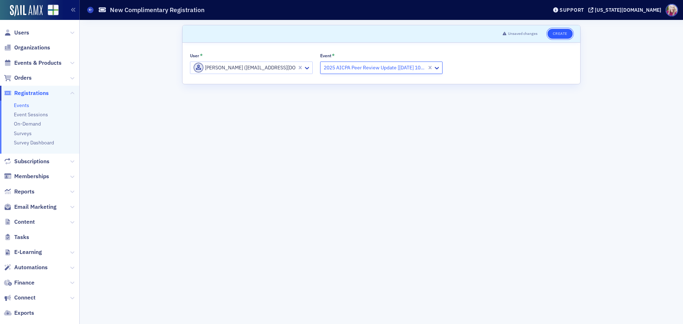
click at [563, 31] on button "Create" at bounding box center [559, 34] width 25 height 10
click at [220, 65] on div at bounding box center [248, 67] width 110 height 9
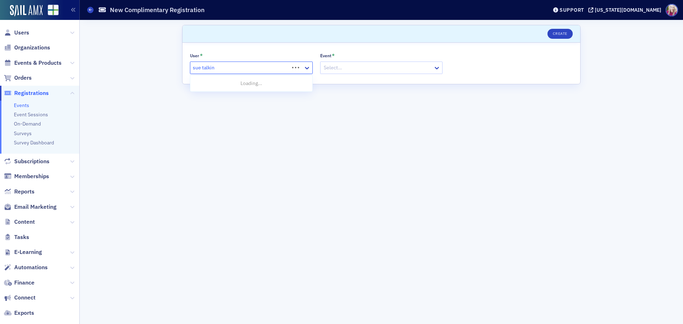
type input "sue talking"
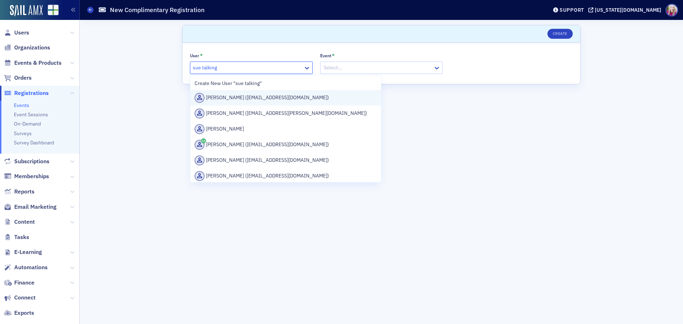
click at [243, 97] on div "Sue Talkington (stalkington@landmarkcpas.com)" at bounding box center [286, 98] width 182 height 10
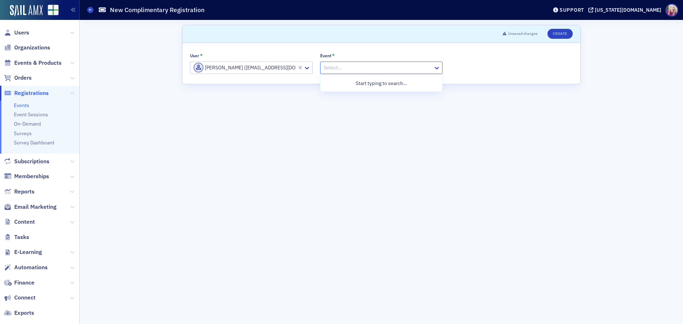
click at [353, 66] on div at bounding box center [378, 67] width 110 height 9
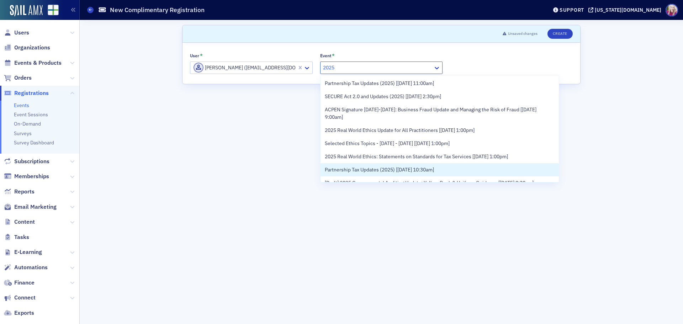
type input "2025"
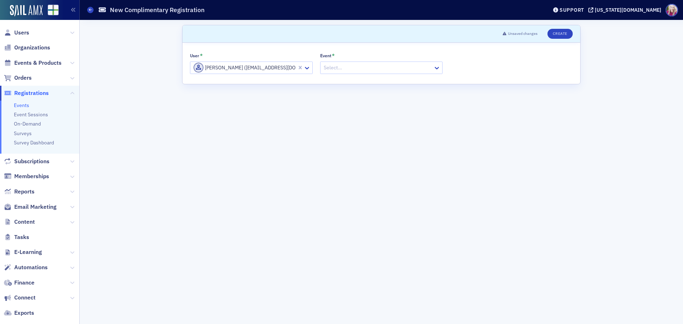
click at [363, 69] on div at bounding box center [378, 67] width 110 height 9
click at [360, 70] on div at bounding box center [378, 67] width 110 height 9
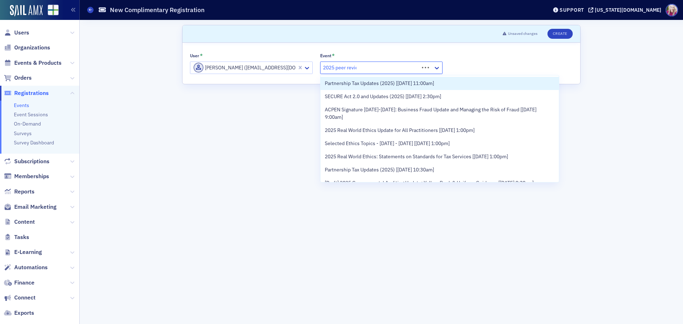
type input "2025 peer review"
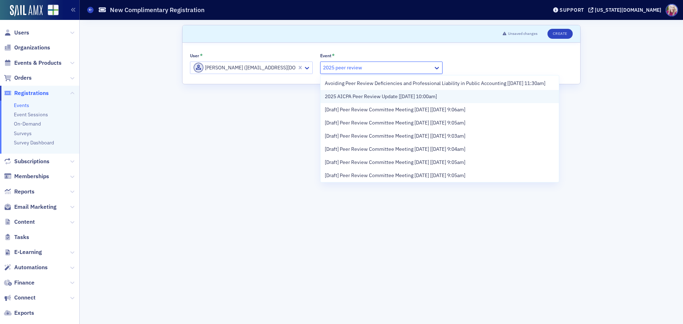
click at [350, 100] on span "2025 AICPA Peer Review Update [9/23/2025 10:00am]" at bounding box center [381, 96] width 112 height 7
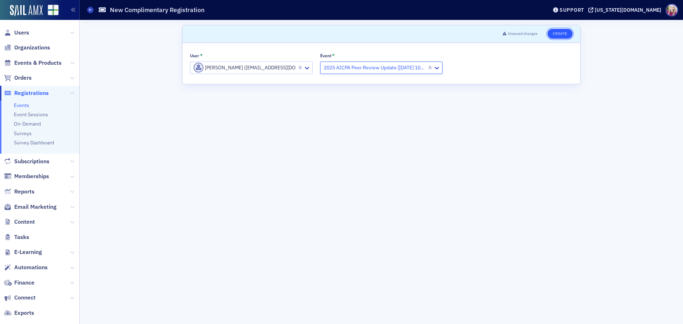
click at [558, 31] on button "Create" at bounding box center [559, 34] width 25 height 10
click at [244, 70] on div at bounding box center [248, 67] width 110 height 9
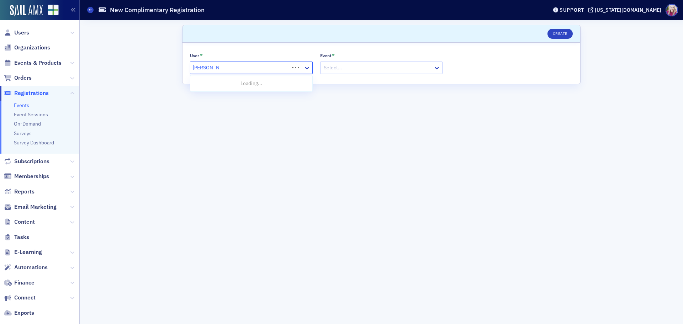
type input "warren morri"
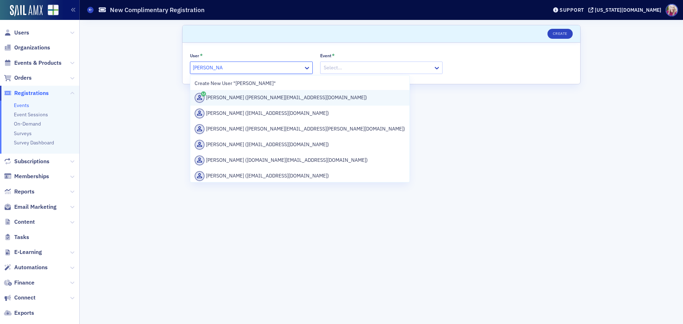
click at [262, 96] on div "Warren Morrison (warren@morrisonllc.cpa)" at bounding box center [300, 98] width 211 height 10
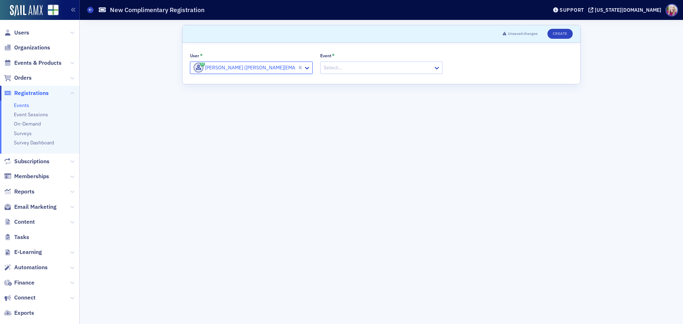
click at [348, 68] on div at bounding box center [378, 67] width 110 height 9
type input "2025 peer review"
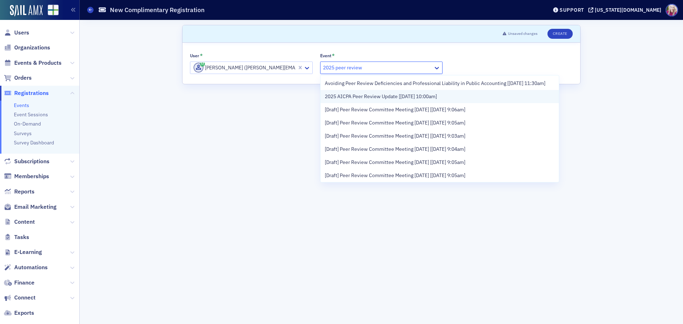
click at [398, 100] on span "2025 AICPA Peer Review Update [9/23/2025 10:00am]" at bounding box center [381, 96] width 112 height 7
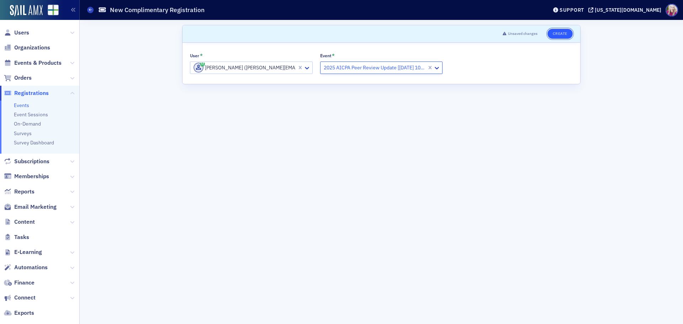
click at [564, 35] on button "Create" at bounding box center [559, 34] width 25 height 10
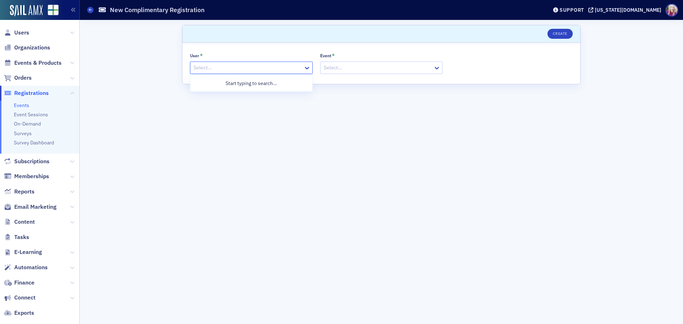
click at [296, 65] on div at bounding box center [248, 67] width 110 height 9
type input "ivory bare"
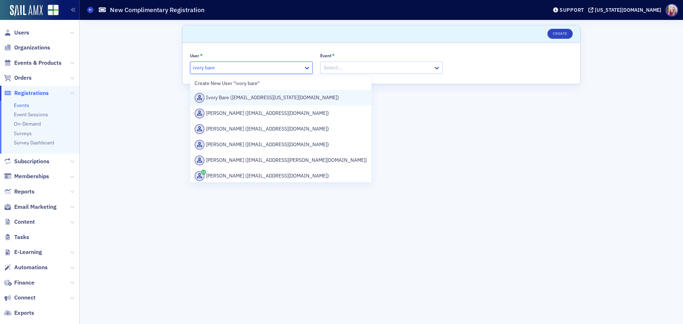
click at [252, 102] on div "Ivory Bare (ibare@alabama.cpa)" at bounding box center [281, 98] width 172 height 10
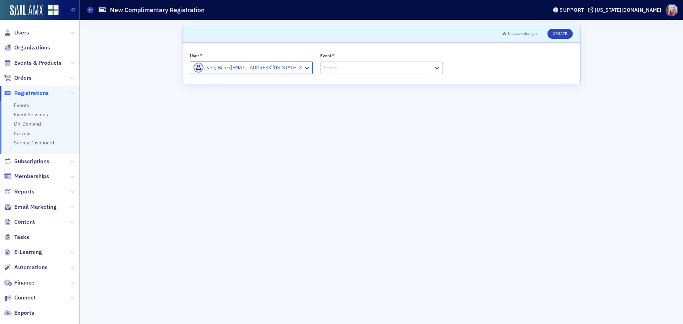
click at [369, 68] on div at bounding box center [378, 67] width 110 height 9
type input "2025 peer review"
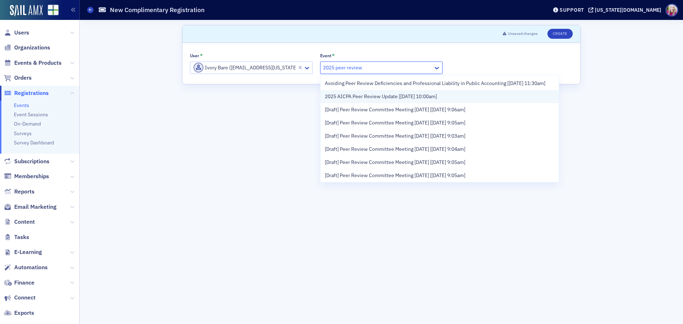
click at [382, 100] on div "2025 AICPA Peer Review Update [9/23/2025 10:00am]" at bounding box center [439, 96] width 238 height 13
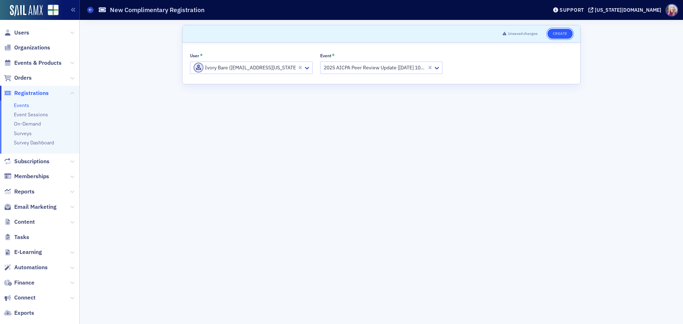
click at [556, 37] on button "Create" at bounding box center [559, 34] width 25 height 10
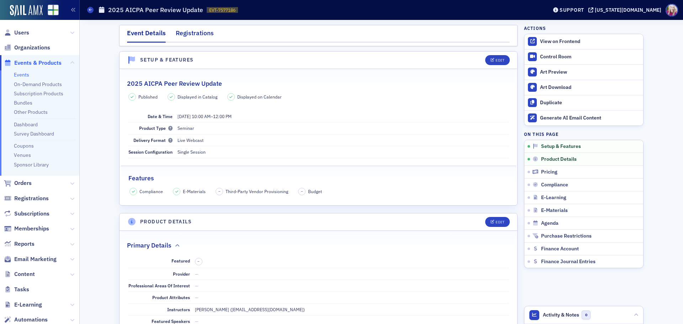
click at [185, 35] on div "Registrations" at bounding box center [195, 34] width 38 height 13
click at [197, 33] on div "Registrations" at bounding box center [195, 34] width 38 height 13
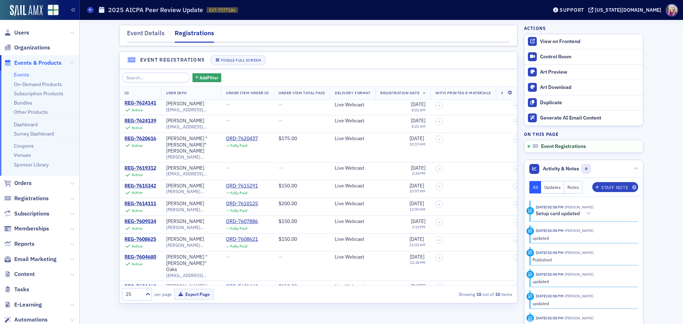
scroll to position [150, 0]
